Goal: Information Seeking & Learning: Check status

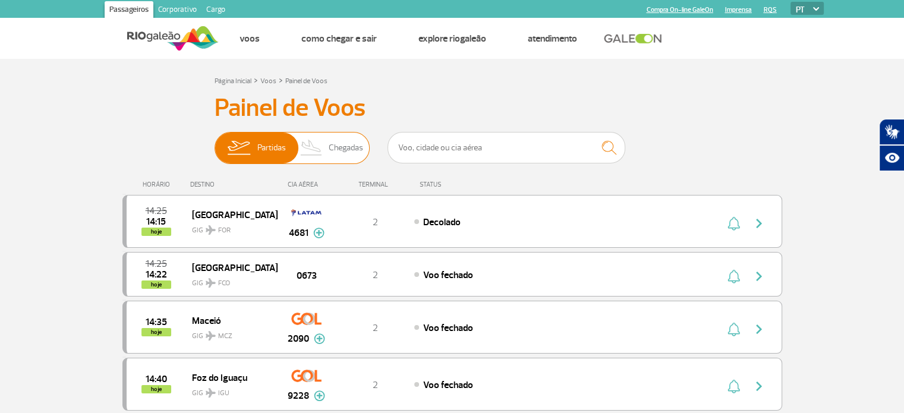
click at [357, 149] on span "Chegadas" at bounding box center [346, 148] width 34 height 31
click at [215, 142] on input "Partidas Chegadas" at bounding box center [215, 142] width 0 height 0
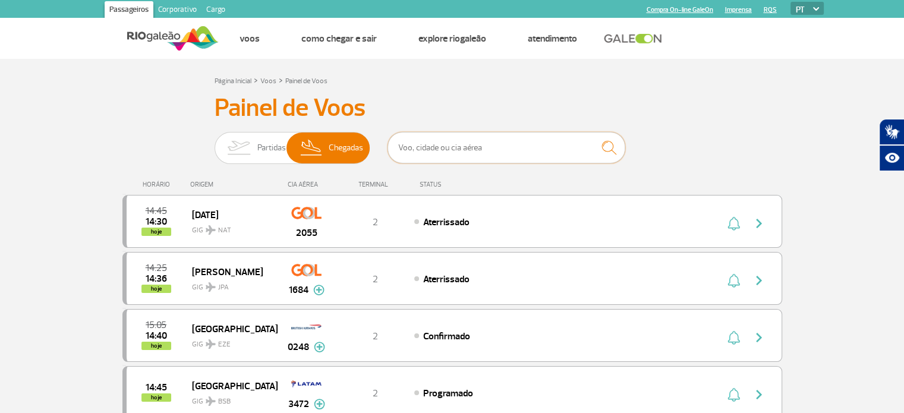
click at [457, 147] on input "text" at bounding box center [507, 148] width 238 height 32
paste input "CM873"
type input "CM873"
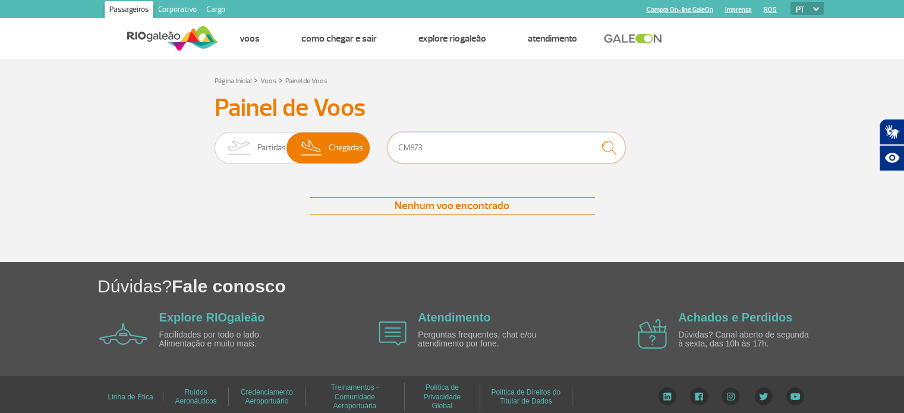
click at [446, 147] on input "CM873" at bounding box center [507, 148] width 238 height 32
click at [455, 147] on input "CM873" at bounding box center [507, 148] width 238 height 32
drag, startPoint x: 443, startPoint y: 149, endPoint x: 290, endPoint y: 147, distance: 152.8
click at [290, 147] on div "Partidas Chegadas CM873" at bounding box center [453, 150] width 476 height 36
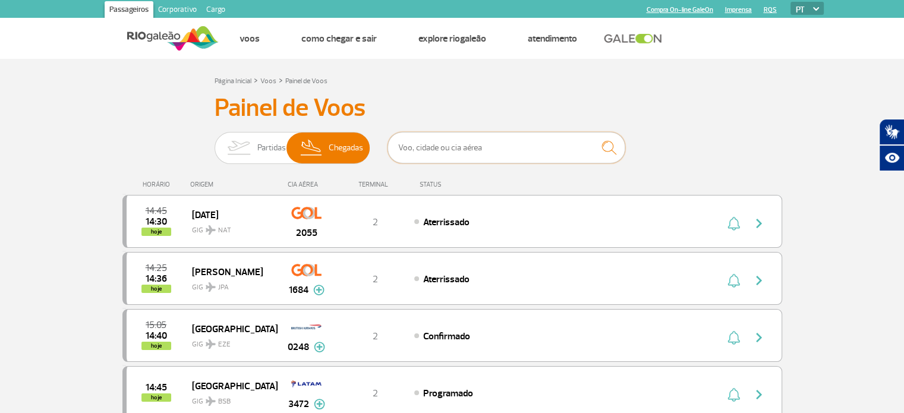
click at [480, 150] on input "text" at bounding box center [507, 148] width 238 height 32
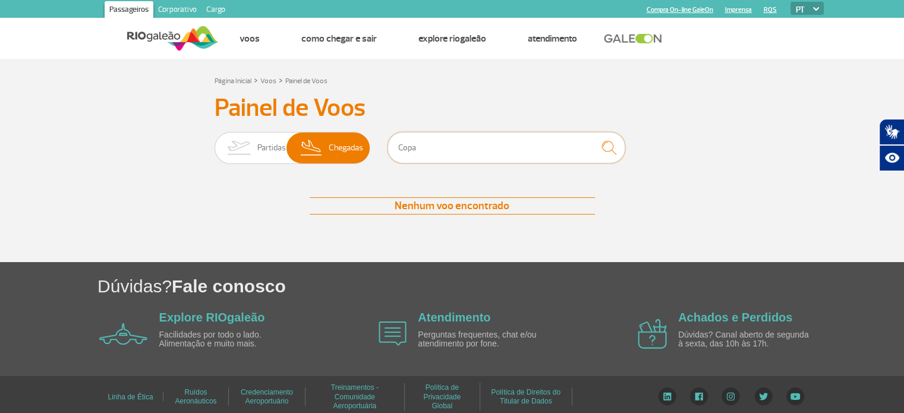
click at [500, 149] on input "Copa" at bounding box center [507, 148] width 238 height 32
type input "Copa Airlines"
click at [613, 144] on img "submit" at bounding box center [609, 148] width 26 height 24
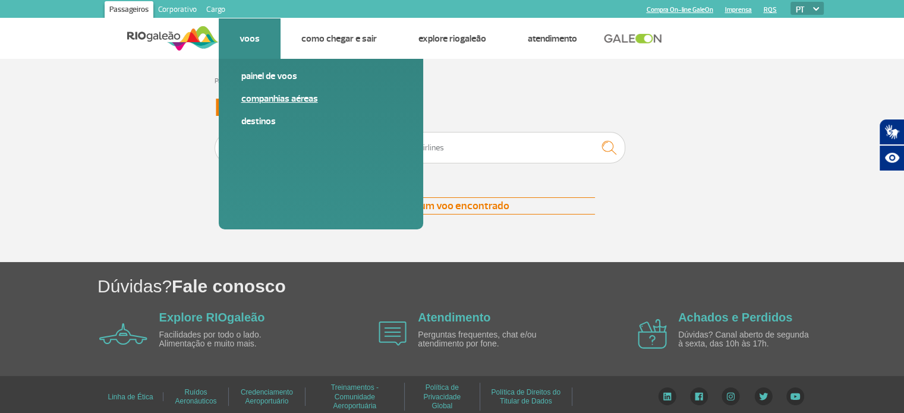
click at [259, 95] on link "Companhias Aéreas" at bounding box center [320, 98] width 159 height 13
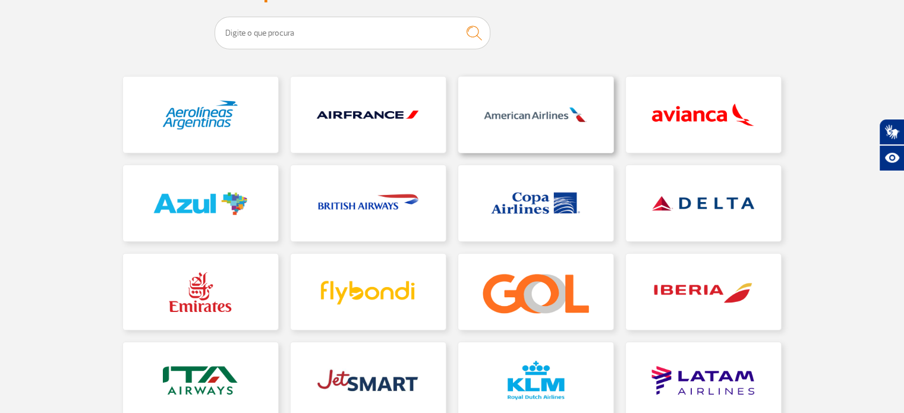
scroll to position [178, 0]
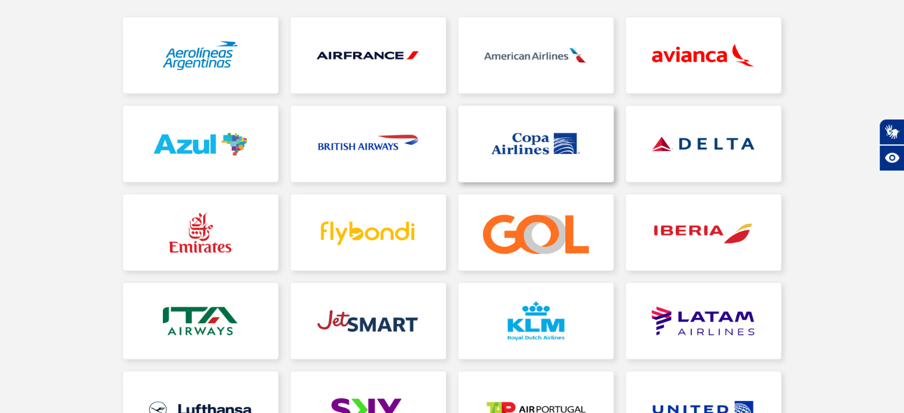
click at [542, 144] on link at bounding box center [535, 144] width 155 height 76
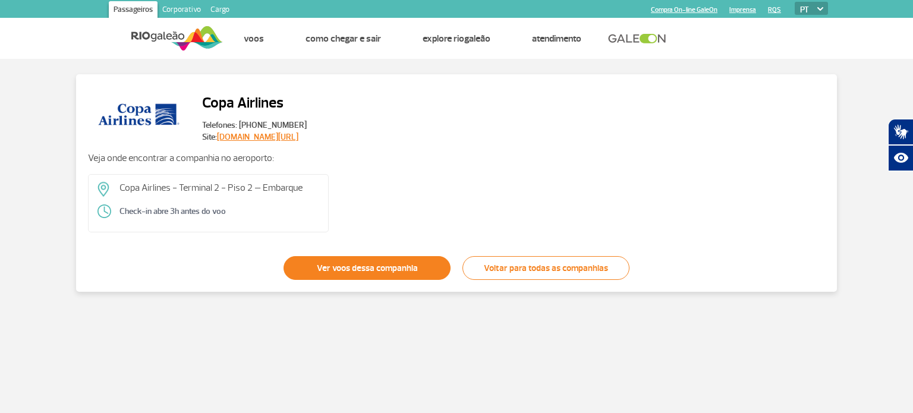
click at [375, 266] on link "Ver voos dessa companhia" at bounding box center [367, 268] width 167 height 24
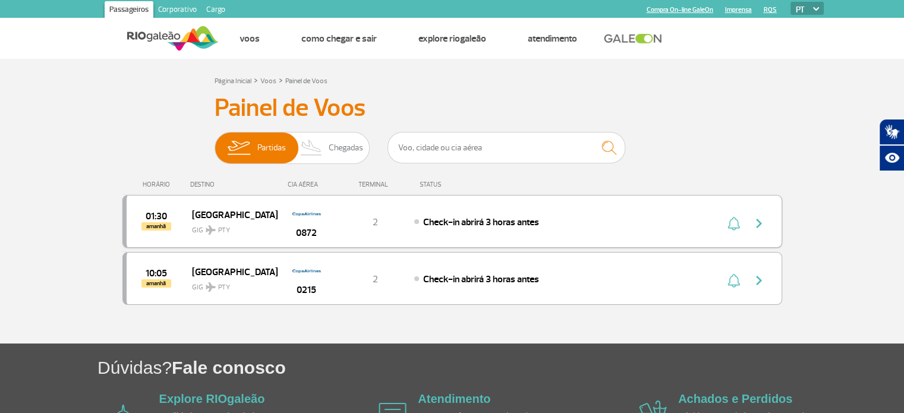
scroll to position [59, 0]
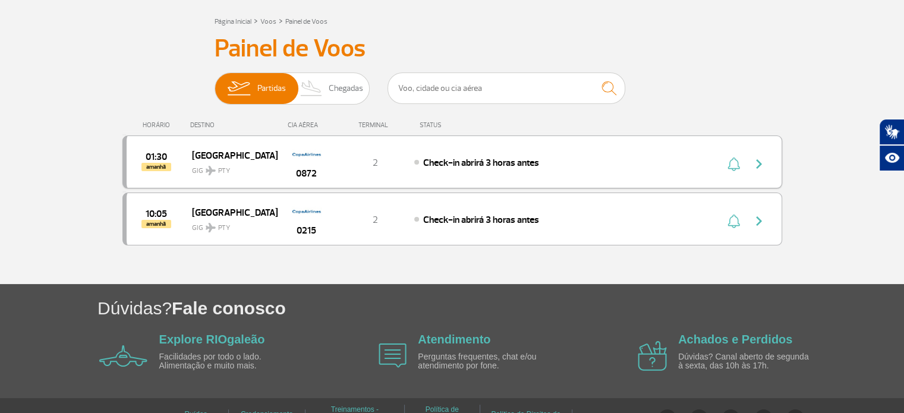
drag, startPoint x: 157, startPoint y: 122, endPoint x: 153, endPoint y: 162, distance: 40.0
click at [157, 121] on div "HORÁRIO" at bounding box center [158, 125] width 65 height 8
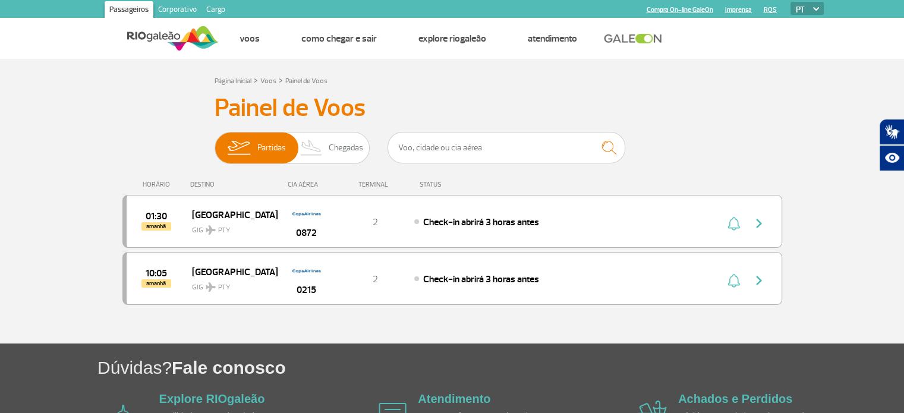
scroll to position [86, 0]
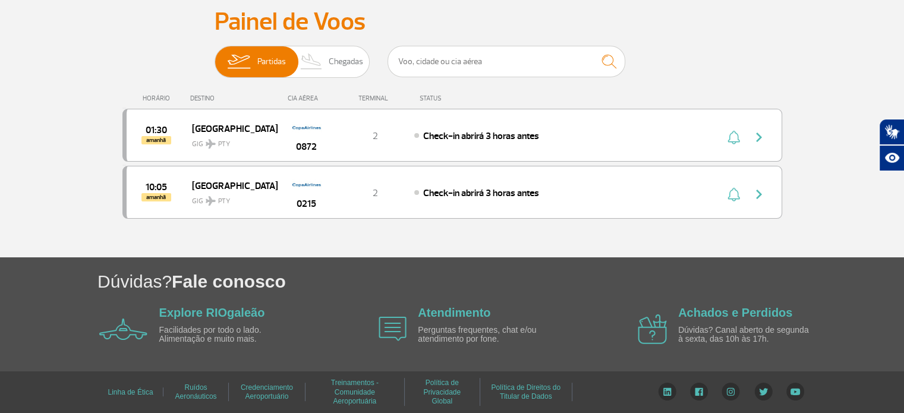
click at [363, 95] on div "TERMINAL" at bounding box center [374, 99] width 77 height 8
click at [433, 97] on div "STATUS" at bounding box center [462, 99] width 97 height 8
click at [291, 99] on div "CIA AÉREA" at bounding box center [306, 99] width 59 height 8
click at [189, 101] on div "HORÁRIO" at bounding box center [158, 99] width 65 height 8
click at [152, 99] on div "HORÁRIO" at bounding box center [158, 99] width 65 height 8
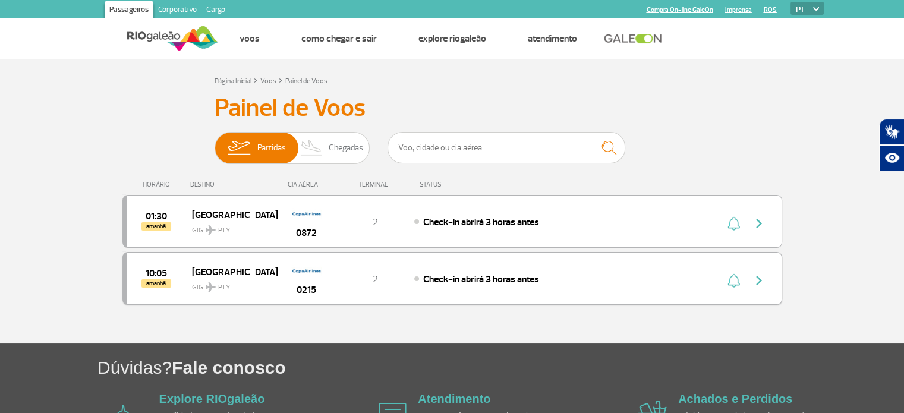
scroll to position [59, 0]
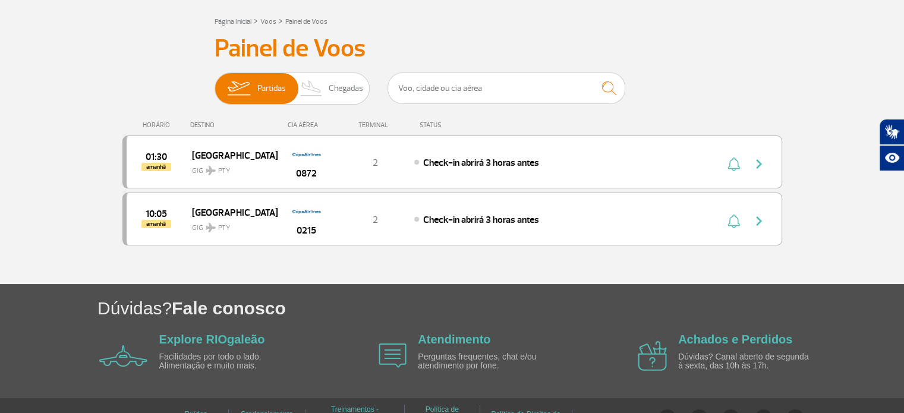
click at [430, 122] on div "STATUS" at bounding box center [462, 125] width 97 height 8
click at [467, 78] on input "text" at bounding box center [507, 89] width 238 height 32
type input "Copa Airlines"
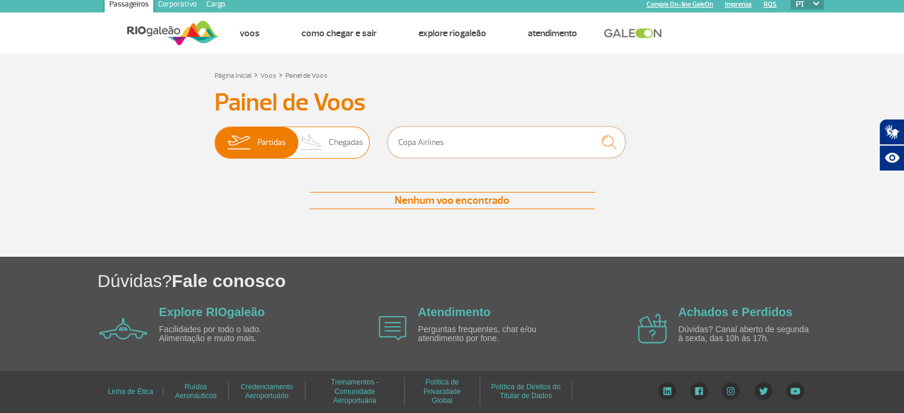
drag, startPoint x: 476, startPoint y: 142, endPoint x: 313, endPoint y: 142, distance: 162.9
click at [313, 141] on div "Partidas Chegadas Copa Airlines" at bounding box center [453, 145] width 476 height 36
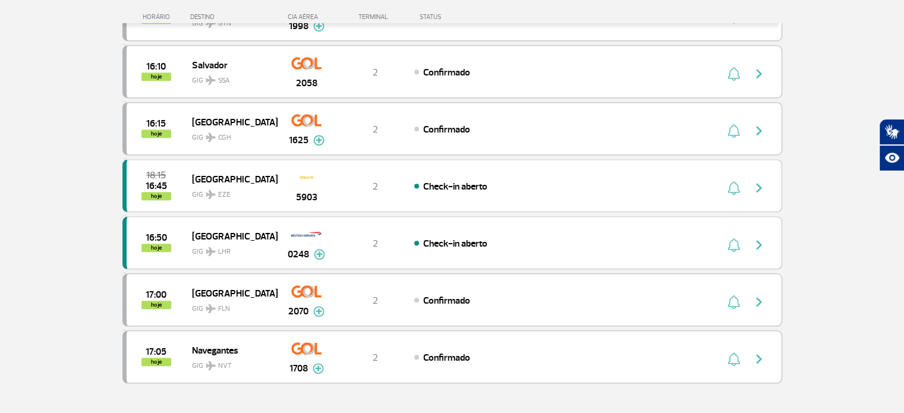
scroll to position [1179, 0]
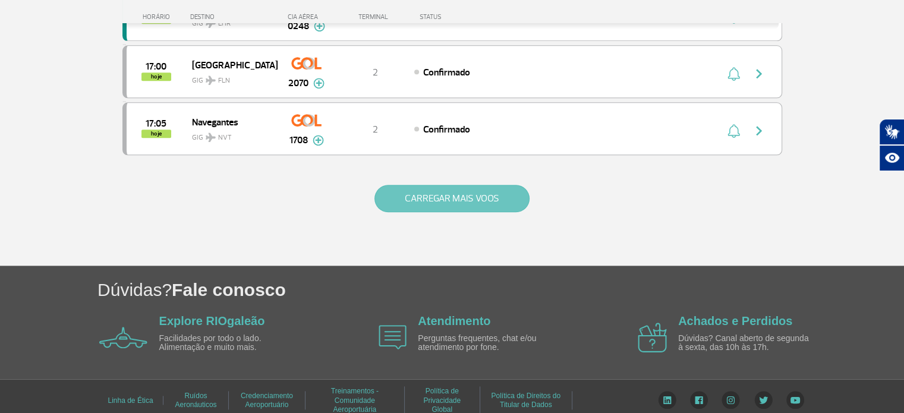
click at [465, 193] on button "CARREGAR MAIS VOOS" at bounding box center [452, 198] width 155 height 27
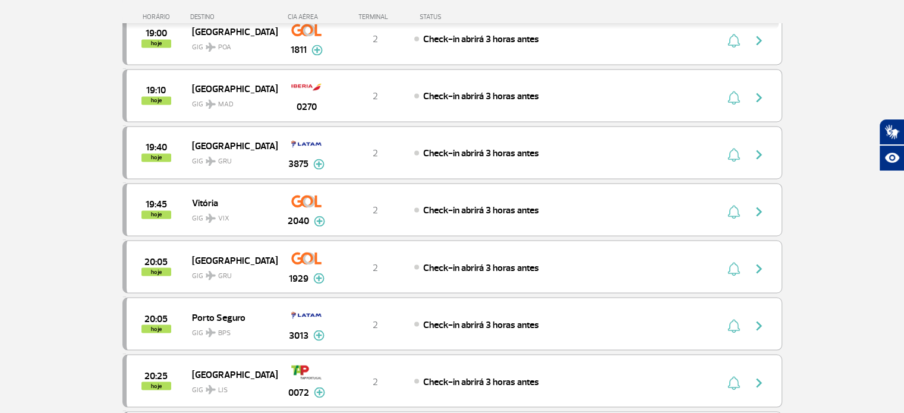
scroll to position [2311, 0]
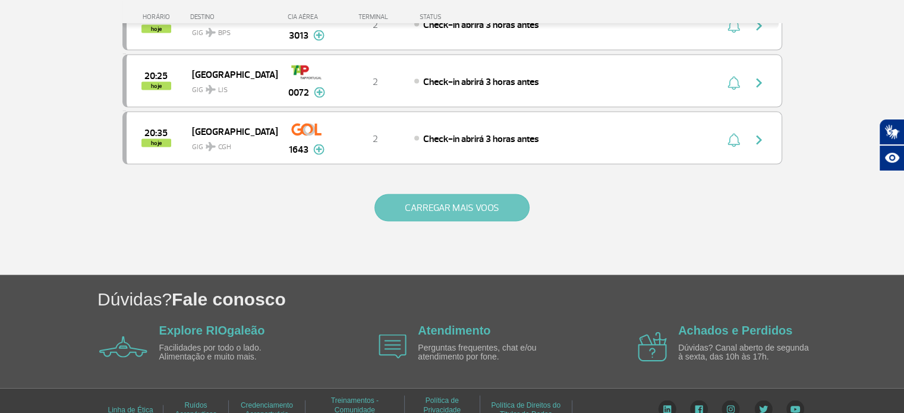
click at [467, 194] on button "CARREGAR MAIS VOOS" at bounding box center [452, 207] width 155 height 27
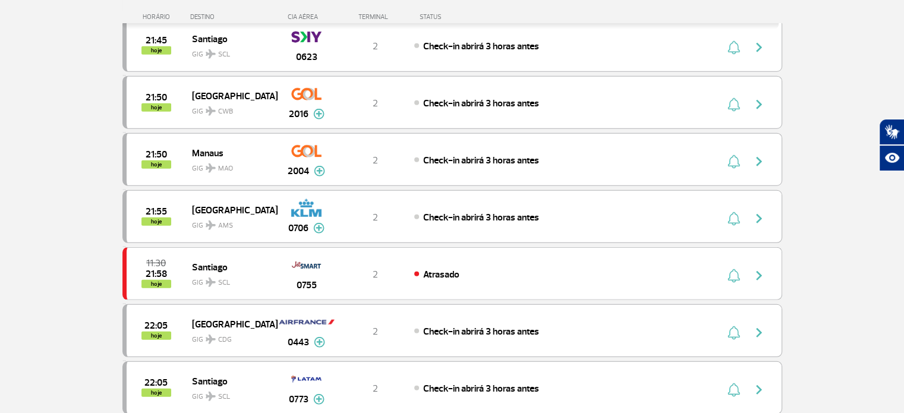
scroll to position [3443, 0]
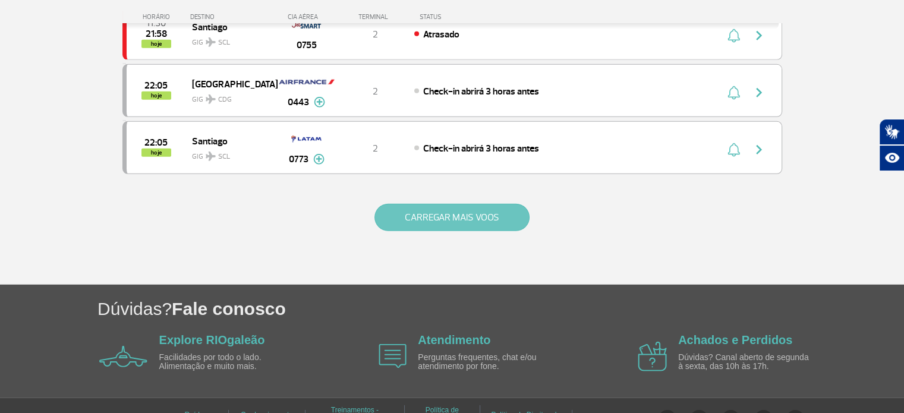
click at [456, 204] on button "CARREGAR MAIS VOOS" at bounding box center [452, 217] width 155 height 27
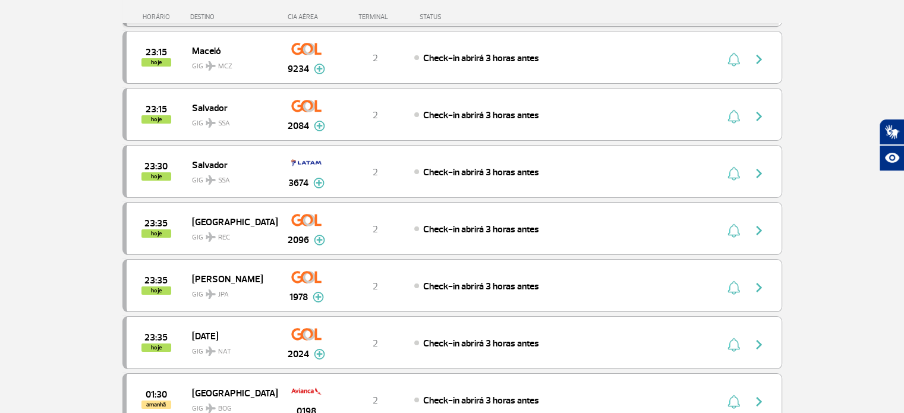
scroll to position [4575, 0]
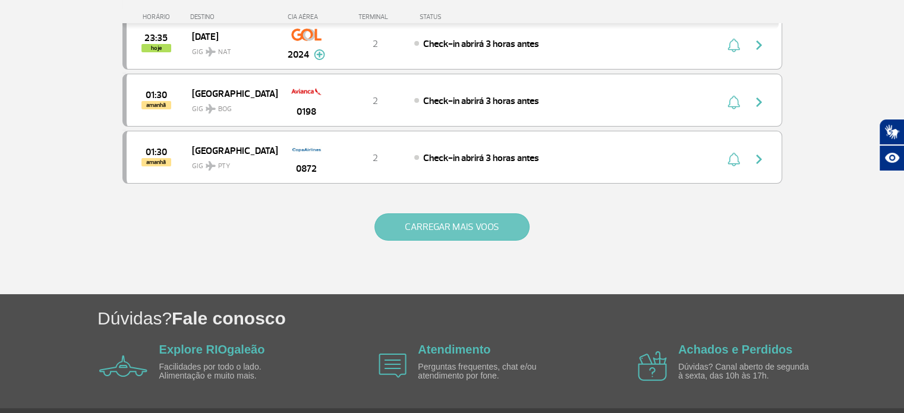
click at [464, 213] on button "CARREGAR MAIS VOOS" at bounding box center [452, 226] width 155 height 27
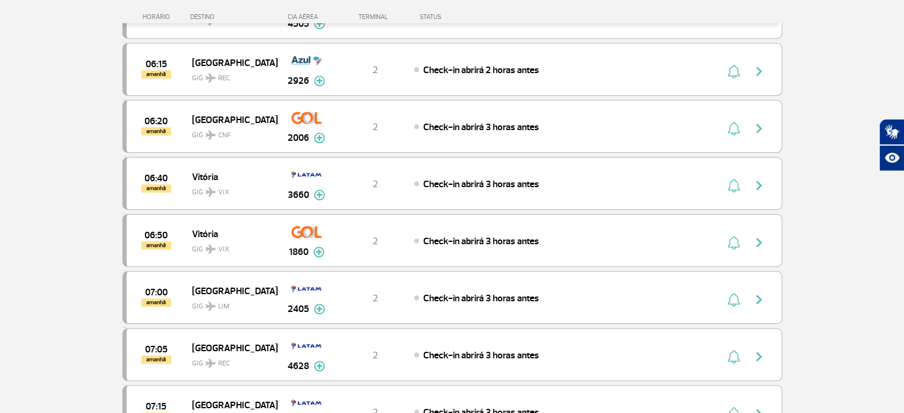
scroll to position [5707, 0]
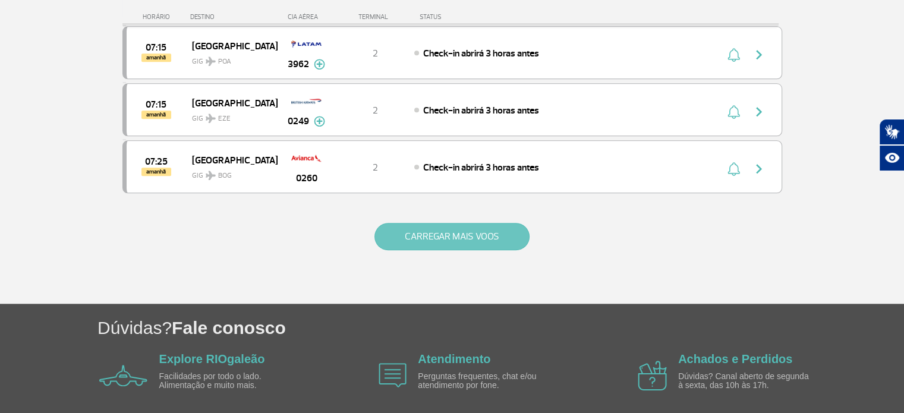
click at [486, 223] on button "CARREGAR MAIS VOOS" at bounding box center [452, 236] width 155 height 27
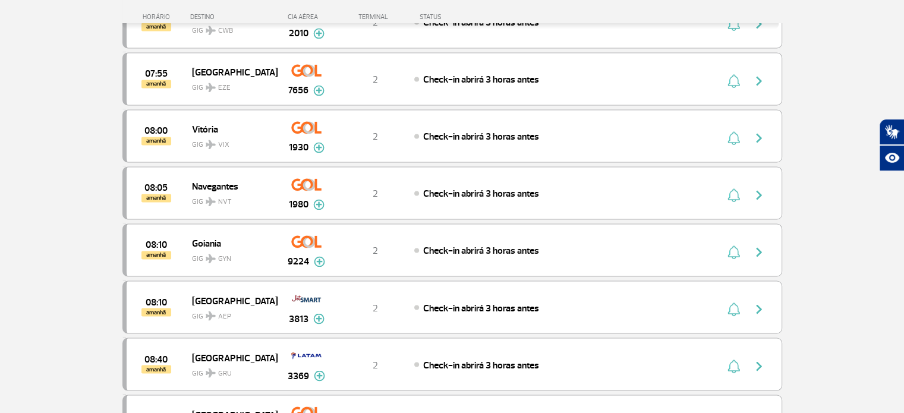
scroll to position [6839, 0]
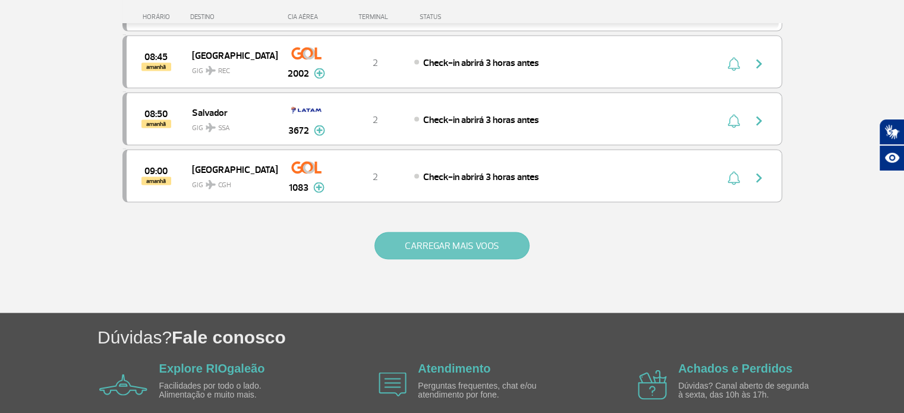
click at [485, 232] on button "CARREGAR MAIS VOOS" at bounding box center [452, 245] width 155 height 27
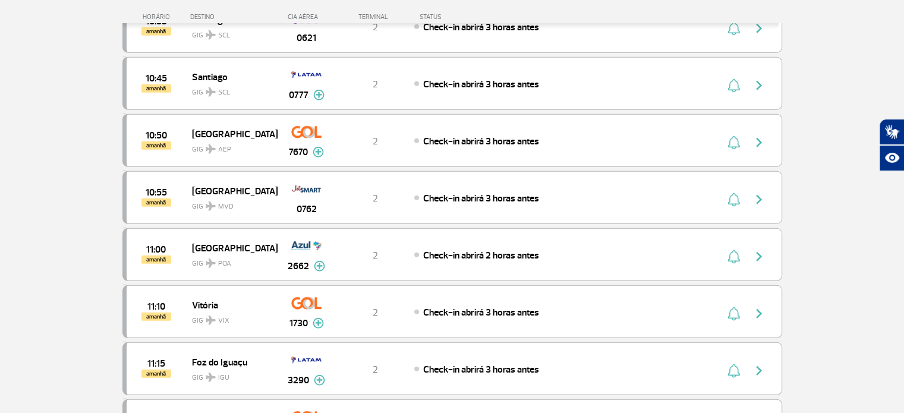
scroll to position [7971, 0]
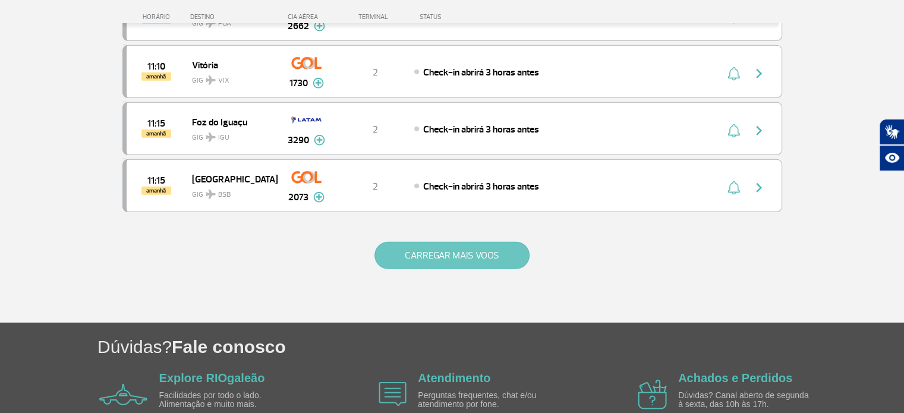
click at [481, 242] on button "CARREGAR MAIS VOOS" at bounding box center [452, 255] width 155 height 27
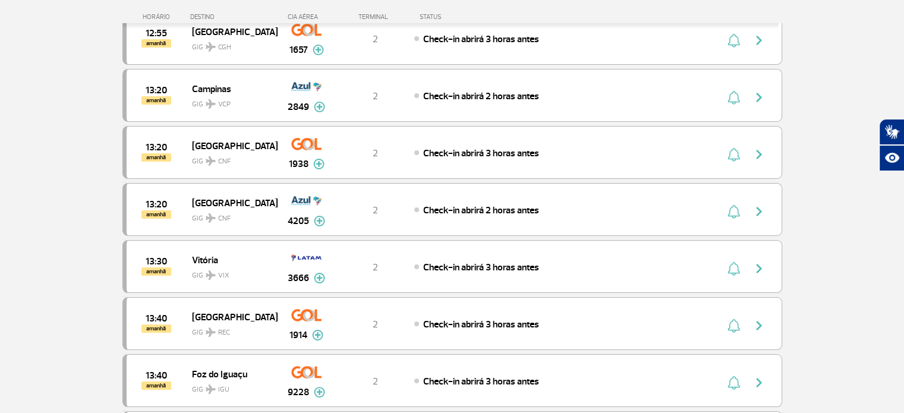
scroll to position [8974, 0]
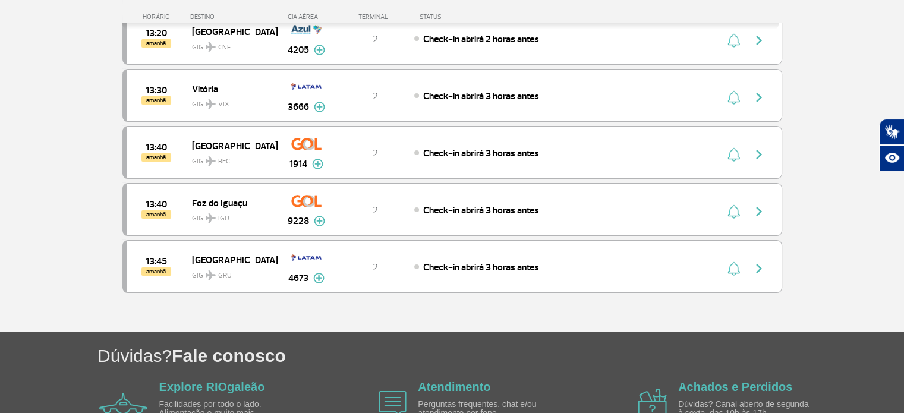
click at [473, 308] on div at bounding box center [452, 320] width 660 height 24
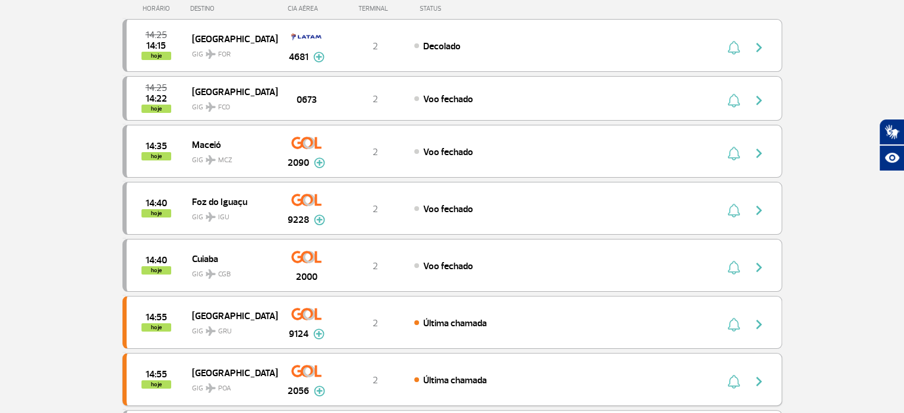
scroll to position [0, 0]
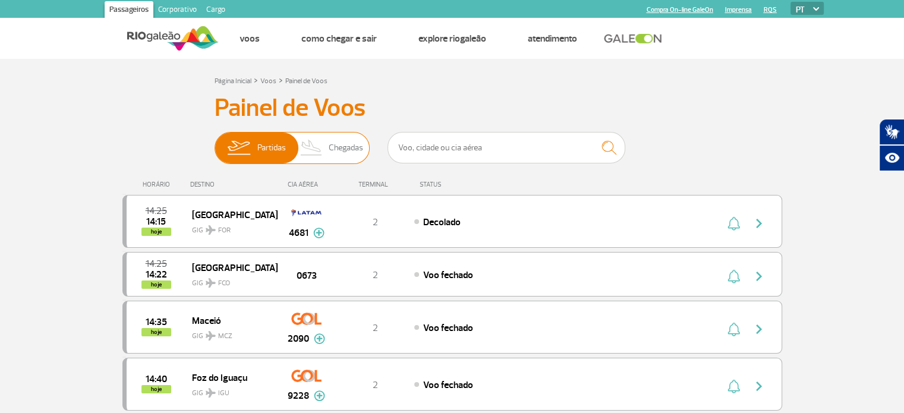
click at [345, 150] on span "Chegadas" at bounding box center [346, 148] width 34 height 31
click at [215, 142] on input "Partidas Chegadas" at bounding box center [215, 142] width 0 height 0
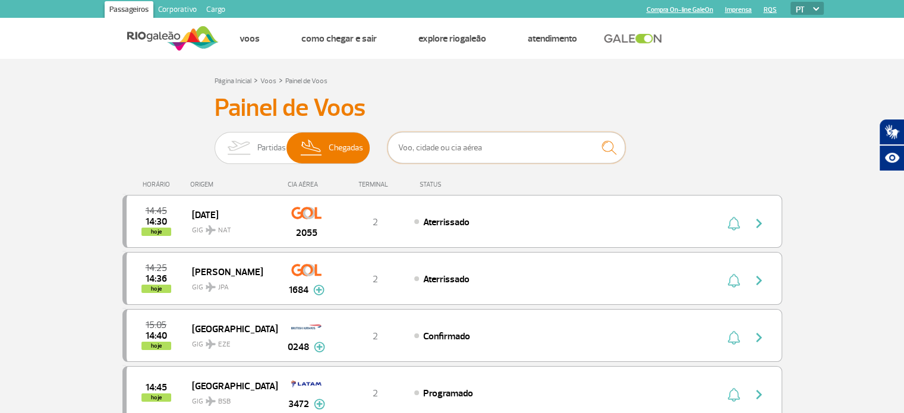
click at [452, 150] on input "text" at bounding box center [507, 148] width 238 height 32
type input "Copa Airlines"
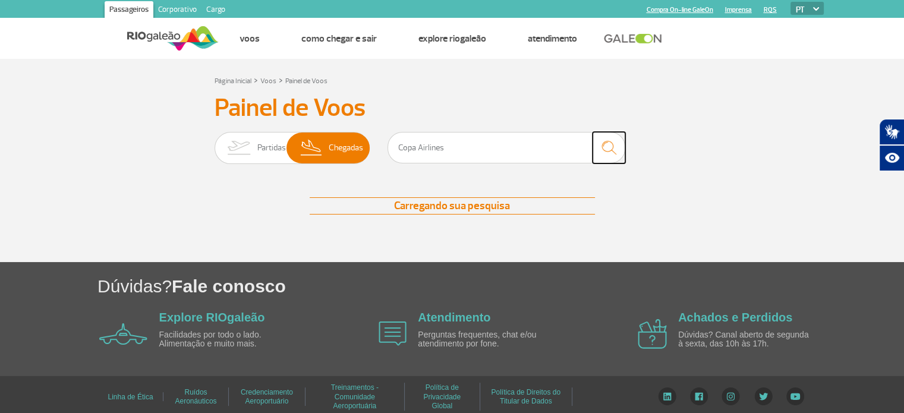
click at [606, 147] on img "submit" at bounding box center [609, 148] width 26 height 24
click at [178, 40] on img at bounding box center [173, 38] width 92 height 29
